Goal: Information Seeking & Learning: Find specific page/section

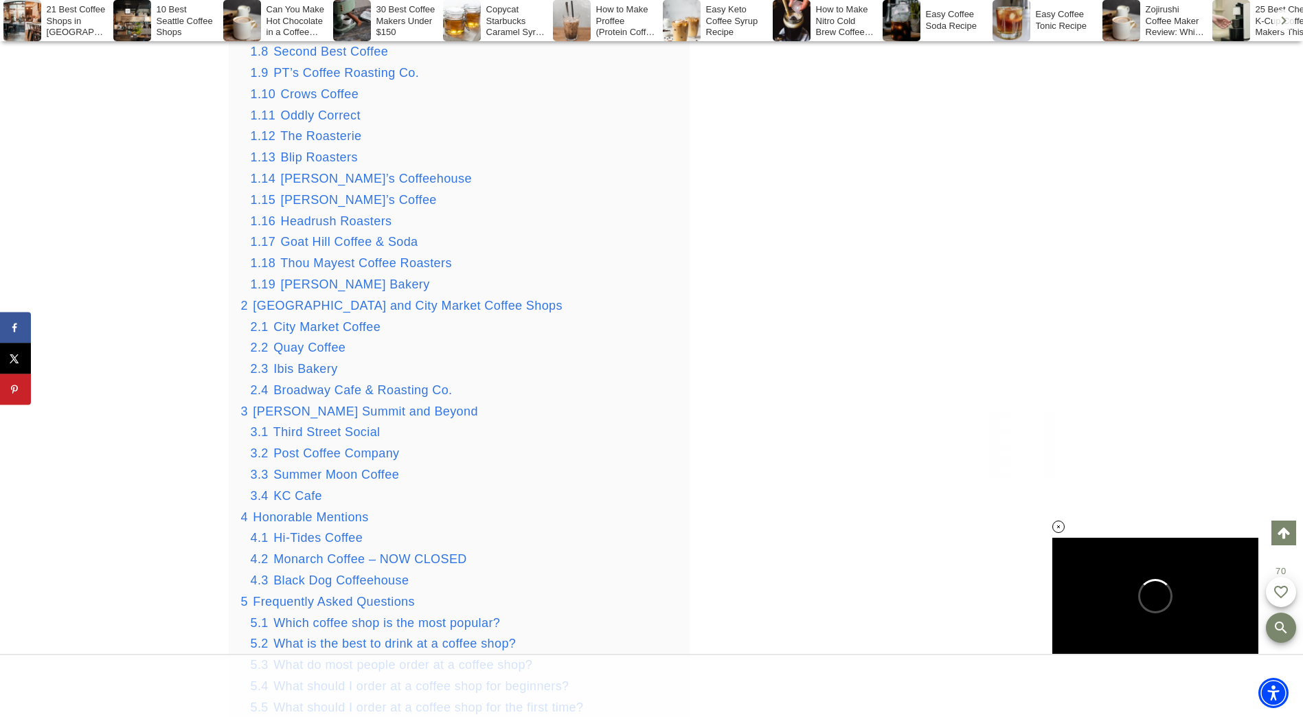
scroll to position [2476, 0]
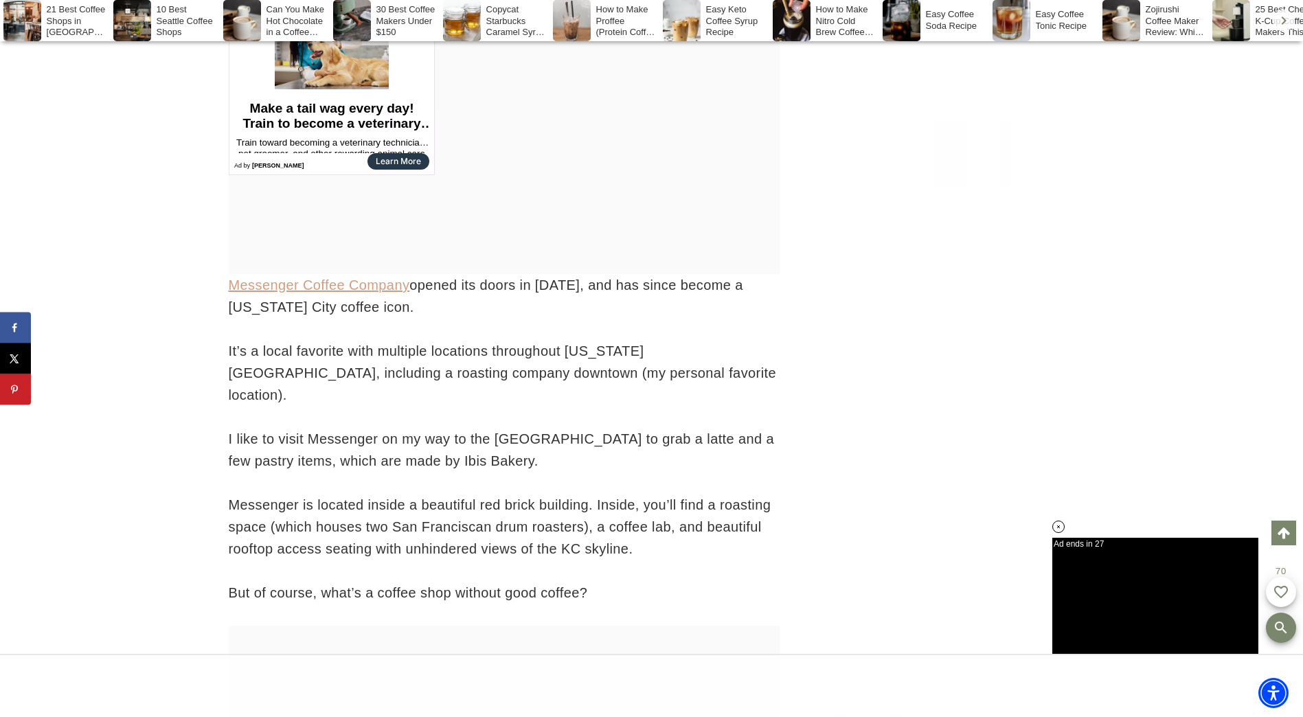
click at [311, 278] on link "Messenger Coffee Company" at bounding box center [319, 285] width 181 height 15
